Goal: Task Accomplishment & Management: Manage account settings

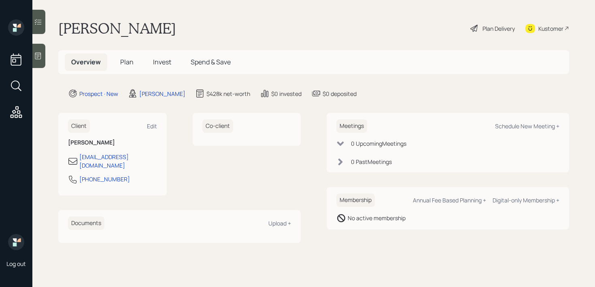
click at [43, 65] on div at bounding box center [38, 56] width 13 height 24
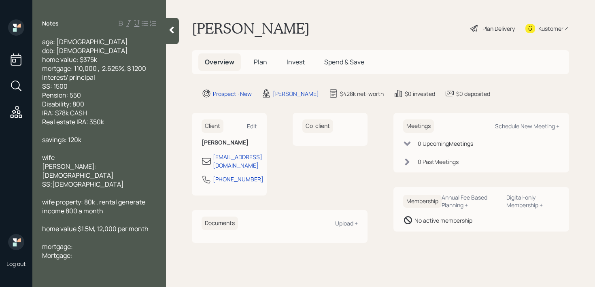
click at [85, 91] on div "age: [DEMOGRAPHIC_DATA] dob: [DEMOGRAPHIC_DATA] home value: $375k mortgage: 110…" at bounding box center [99, 81] width 114 height 89
click at [93, 104] on div "age: [DEMOGRAPHIC_DATA] dob: [DEMOGRAPHIC_DATA] home value: $375k mortgage: 110…" at bounding box center [99, 81] width 114 height 89
click at [89, 97] on div "age: [DEMOGRAPHIC_DATA] dob: [DEMOGRAPHIC_DATA] home value: $375k mortgage: 110…" at bounding box center [99, 81] width 114 height 89
click at [85, 88] on div "age: [DEMOGRAPHIC_DATA] dob: [DEMOGRAPHIC_DATA] home value: $375k mortgage: 110…" at bounding box center [99, 81] width 114 height 89
click at [109, 75] on div "age: [DEMOGRAPHIC_DATA] dob: [DEMOGRAPHIC_DATA] home value: $375k mortgage: 110…" at bounding box center [99, 81] width 114 height 89
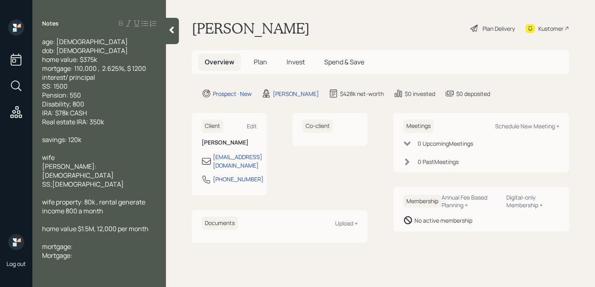
click at [150, 70] on div "age: [DEMOGRAPHIC_DATA] dob: [DEMOGRAPHIC_DATA] home value: $375k mortgage: 110…" at bounding box center [99, 81] width 114 height 89
click at [119, 55] on div "age: [DEMOGRAPHIC_DATA] dob: [DEMOGRAPHIC_DATA] home value: $375k mortgage: 110…" at bounding box center [99, 81] width 114 height 89
click at [88, 46] on div "age: [DEMOGRAPHIC_DATA] dob: [DEMOGRAPHIC_DATA] home value: $375k mortgage: 110…" at bounding box center [99, 81] width 114 height 89
click at [98, 73] on div "age: [DEMOGRAPHIC_DATA] dob: [DEMOGRAPHIC_DATA] home value: $375k mortgage: 110…" at bounding box center [99, 81] width 114 height 89
click at [98, 89] on div "age: [DEMOGRAPHIC_DATA] dob: [DEMOGRAPHIC_DATA] home value: $375k mortgage: 110…" at bounding box center [99, 81] width 114 height 89
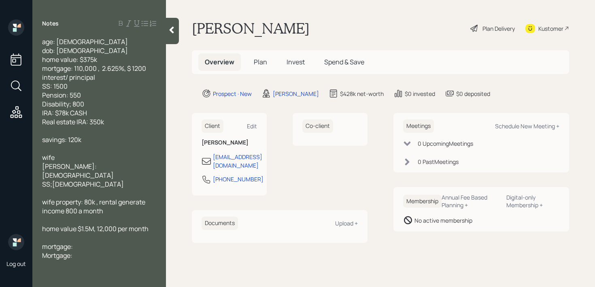
click at [98, 106] on div "age: [DEMOGRAPHIC_DATA] dob: [DEMOGRAPHIC_DATA] home value: $375k mortgage: 110…" at bounding box center [99, 81] width 114 height 89
click at [98, 110] on div "age: [DEMOGRAPHIC_DATA] dob: [DEMOGRAPHIC_DATA] home value: $375k mortgage: 110…" at bounding box center [99, 81] width 114 height 89
click at [111, 117] on div "age: [DEMOGRAPHIC_DATA] dob: [DEMOGRAPHIC_DATA] home value: $375k mortgage: 110…" at bounding box center [99, 81] width 114 height 89
click at [84, 136] on div "savings: 120k" at bounding box center [99, 139] width 114 height 9
click at [112, 117] on div "age: [DEMOGRAPHIC_DATA] dob: [DEMOGRAPHIC_DATA] home value: $375k mortgage: 110…" at bounding box center [99, 81] width 114 height 89
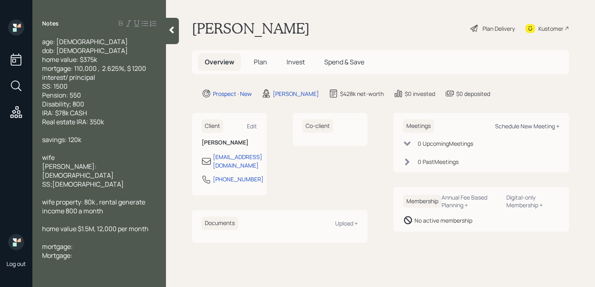
click at [520, 129] on div "Schedule New Meeting +" at bounding box center [527, 126] width 64 height 8
select select "59554aeb-d739-4552-90b9-0d27d70b4bf7"
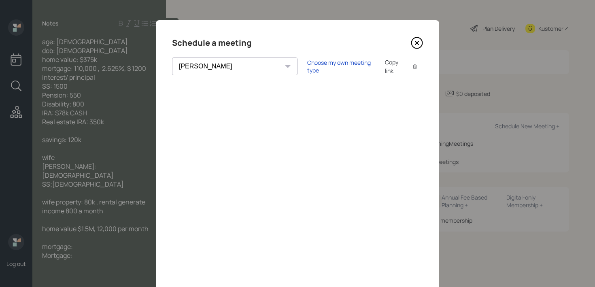
click at [417, 44] on icon at bounding box center [416, 42] width 3 height 3
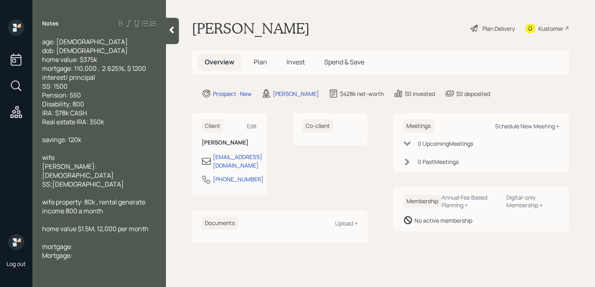
click at [501, 123] on div "Schedule New Meeting +" at bounding box center [527, 126] width 64 height 8
select select "59554aeb-d739-4552-90b9-0d27d70b4bf7"
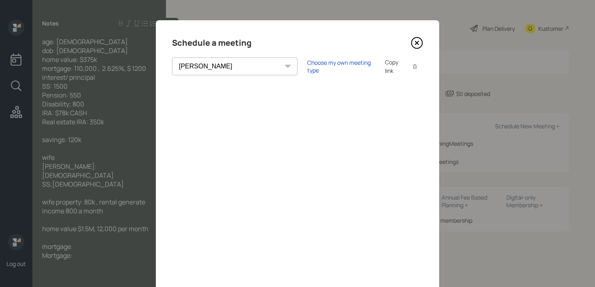
click at [422, 44] on icon at bounding box center [417, 43] width 11 height 11
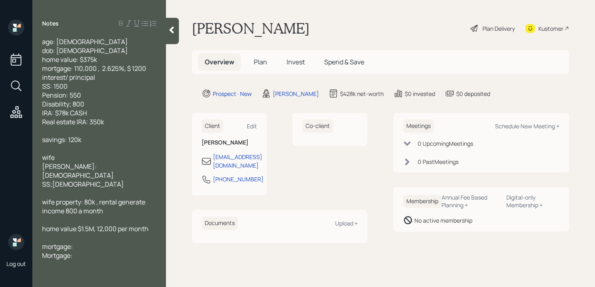
click at [120, 103] on div "age: [DEMOGRAPHIC_DATA] dob: [DEMOGRAPHIC_DATA] home value: $375k mortgage: 110…" at bounding box center [99, 81] width 114 height 89
click at [117, 123] on div "age: [DEMOGRAPHIC_DATA] dob: [DEMOGRAPHIC_DATA] home value: $375k mortgage: 110…" at bounding box center [99, 81] width 114 height 89
click at [109, 139] on div "savings: 120k" at bounding box center [99, 139] width 114 height 9
click at [110, 120] on div "age: [DEMOGRAPHIC_DATA] dob: [DEMOGRAPHIC_DATA] home value: $375k mortgage: 110…" at bounding box center [99, 81] width 114 height 89
click at [112, 109] on div "age: [DEMOGRAPHIC_DATA] dob: [DEMOGRAPHIC_DATA] home value: $375k mortgage: 110…" at bounding box center [99, 81] width 114 height 89
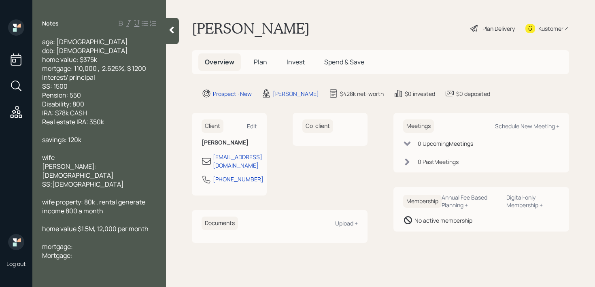
click at [115, 93] on div "age: [DEMOGRAPHIC_DATA] dob: [DEMOGRAPHIC_DATA] home value: $375k mortgage: 110…" at bounding box center [99, 81] width 114 height 89
click at [116, 102] on div "age: [DEMOGRAPHIC_DATA] dob: [DEMOGRAPHIC_DATA] home value: $375k mortgage: 110…" at bounding box center [99, 81] width 114 height 89
click at [116, 109] on div "age: [DEMOGRAPHIC_DATA] dob: [DEMOGRAPHIC_DATA] home value: $375k mortgage: 110…" at bounding box center [99, 81] width 114 height 89
click at [116, 124] on div "age: [DEMOGRAPHIC_DATA] dob: [DEMOGRAPHIC_DATA] home value: $375k mortgage: 110…" at bounding box center [99, 81] width 114 height 89
click at [116, 116] on div "age: [DEMOGRAPHIC_DATA] dob: [DEMOGRAPHIC_DATA] home value: $375k mortgage: 110…" at bounding box center [99, 81] width 114 height 89
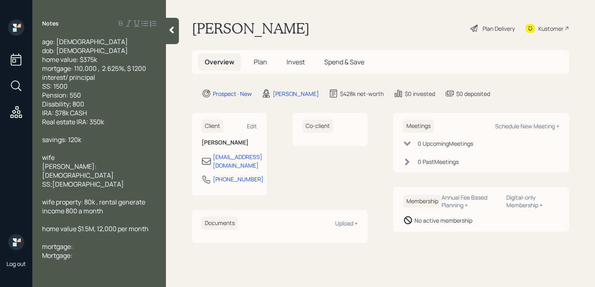
click at [116, 105] on div "age: [DEMOGRAPHIC_DATA] dob: [DEMOGRAPHIC_DATA] home value: $375k mortgage: 110…" at bounding box center [99, 81] width 114 height 89
click at [118, 95] on div "age: [DEMOGRAPHIC_DATA] dob: [DEMOGRAPHIC_DATA] home value: $375k mortgage: 110…" at bounding box center [99, 81] width 114 height 89
click at [117, 102] on div "age: [DEMOGRAPHIC_DATA] dob: [DEMOGRAPHIC_DATA] home value: $375k mortgage: 110…" at bounding box center [99, 81] width 114 height 89
click at [117, 114] on div "age: [DEMOGRAPHIC_DATA] dob: [DEMOGRAPHIC_DATA] home value: $375k mortgage: 110…" at bounding box center [99, 81] width 114 height 89
click at [117, 128] on div at bounding box center [99, 130] width 114 height 9
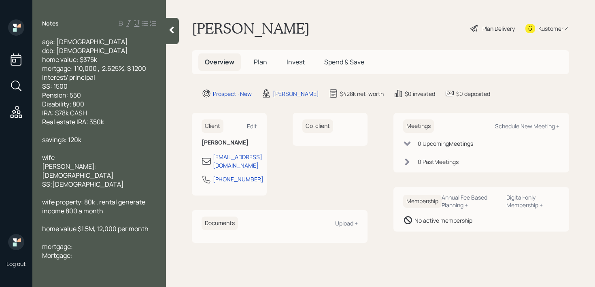
click at [117, 125] on div "age: [DEMOGRAPHIC_DATA] dob: [DEMOGRAPHIC_DATA] home value: $375k mortgage: 110…" at bounding box center [99, 81] width 114 height 89
click at [117, 113] on div "age: [DEMOGRAPHIC_DATA] dob: [DEMOGRAPHIC_DATA] home value: $375k mortgage: 110…" at bounding box center [99, 81] width 114 height 89
click at [119, 103] on div "age: [DEMOGRAPHIC_DATA] dob: [DEMOGRAPHIC_DATA] home value: $375k mortgage: 110…" at bounding box center [99, 81] width 114 height 89
click at [117, 161] on div "wife [PERSON_NAME]: [DEMOGRAPHIC_DATA] SS;[DEMOGRAPHIC_DATA]" at bounding box center [99, 171] width 114 height 36
click at [117, 170] on div "wife [PERSON_NAME]: [DEMOGRAPHIC_DATA] SS;[DEMOGRAPHIC_DATA]" at bounding box center [99, 171] width 114 height 36
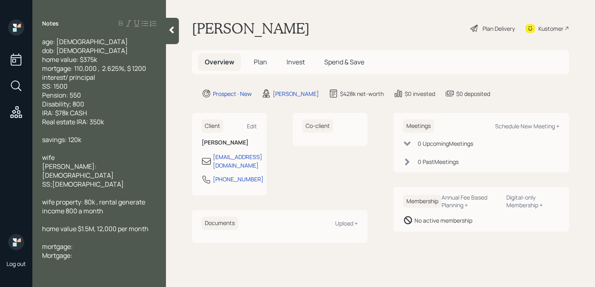
click at [116, 180] on div "wife [PERSON_NAME]: [DEMOGRAPHIC_DATA] SS;[DEMOGRAPHIC_DATA]" at bounding box center [99, 171] width 114 height 36
click at [116, 184] on div "wife [PERSON_NAME]: [DEMOGRAPHIC_DATA] SS;[DEMOGRAPHIC_DATA]" at bounding box center [99, 171] width 114 height 36
click at [123, 195] on div at bounding box center [99, 193] width 114 height 9
click at [123, 207] on div "wife property: 80k , rental generate income 800 a month" at bounding box center [99, 206] width 114 height 18
click at [553, 27] on div "Kustomer" at bounding box center [550, 28] width 25 height 8
